Goal: Task Accomplishment & Management: Use online tool/utility

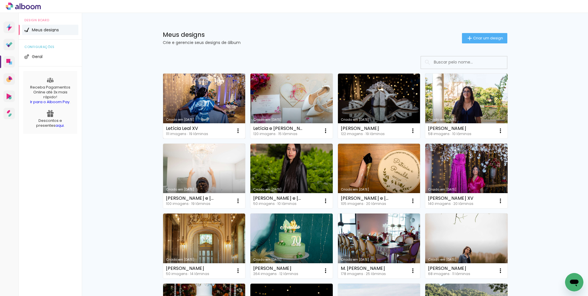
click at [198, 113] on link "Criado em [DATE]" at bounding box center [204, 106] width 82 height 65
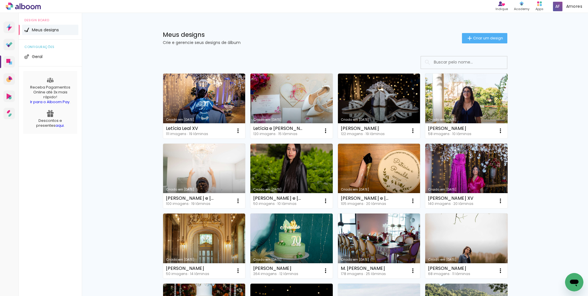
click at [293, 95] on link "Criado em [DATE]" at bounding box center [292, 106] width 82 height 65
